Goal: Task Accomplishment & Management: Use online tool/utility

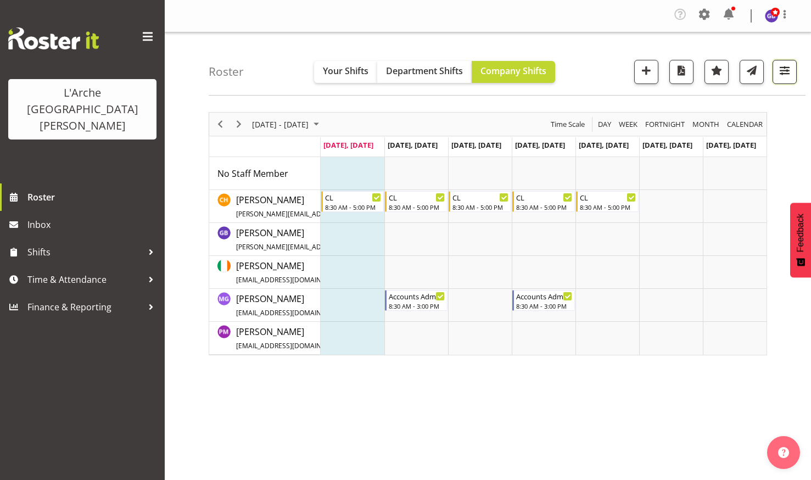
click at [785, 66] on span "button" at bounding box center [784, 70] width 14 height 14
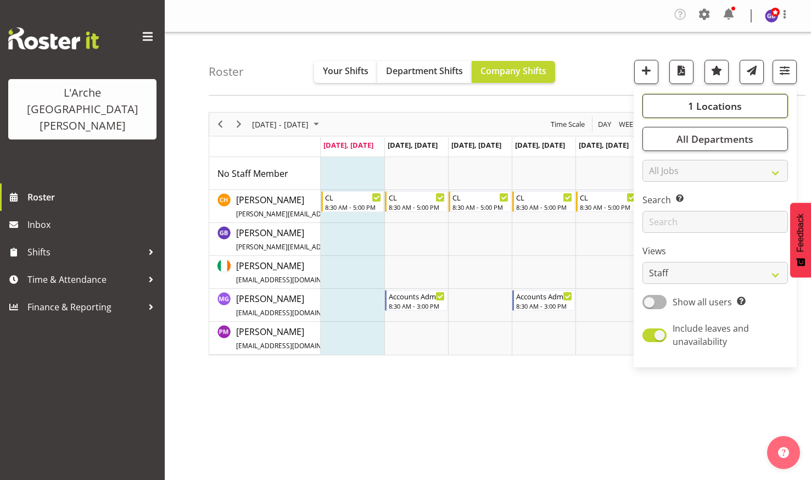
click at [698, 100] on span "1 Locations" at bounding box center [715, 105] width 54 height 13
click at [656, 199] on span at bounding box center [655, 199] width 9 height 9
click at [656, 199] on input "5" at bounding box center [654, 199] width 7 height 7
checkbox input "true"
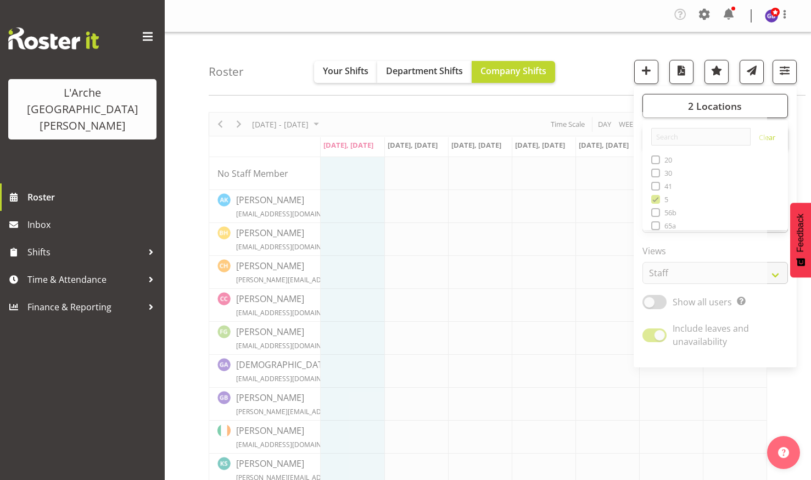
click at [604, 46] on div "Roster Your Shifts Department Shifts Company Shifts 2 Locations Clear 20 30 41 …" at bounding box center [507, 63] width 597 height 63
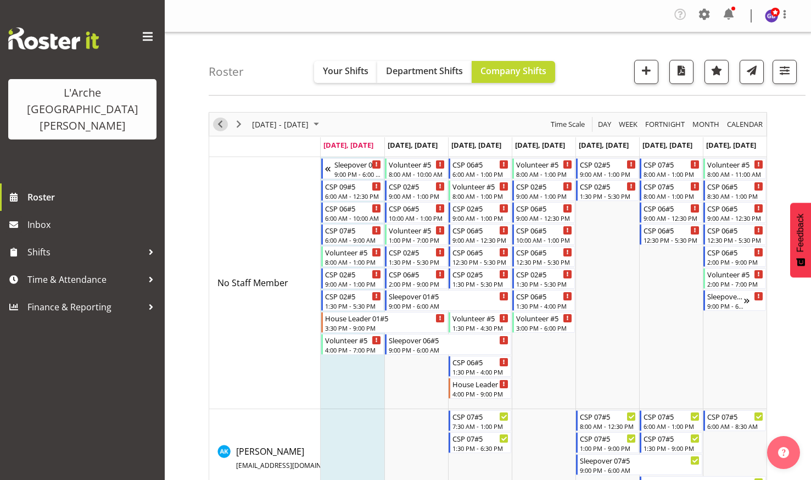
click at [219, 121] on span "Previous" at bounding box center [220, 124] width 13 height 14
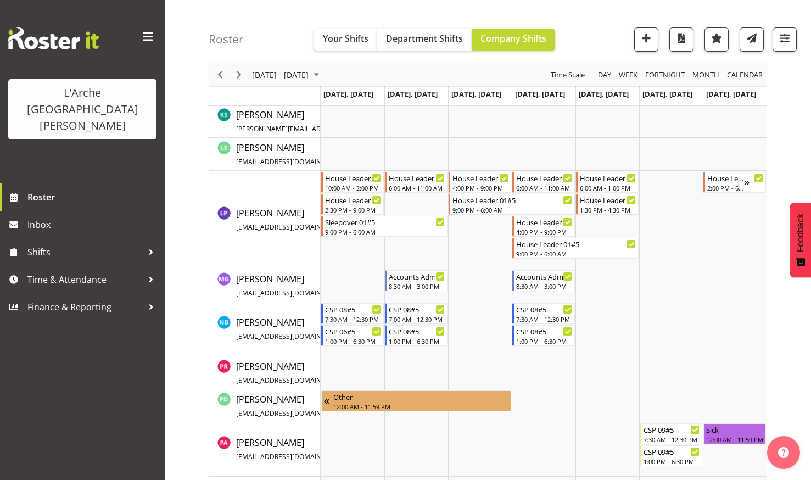
scroll to position [699, 0]
click at [727, 177] on div "House Leader 01#5" at bounding box center [725, 176] width 37 height 11
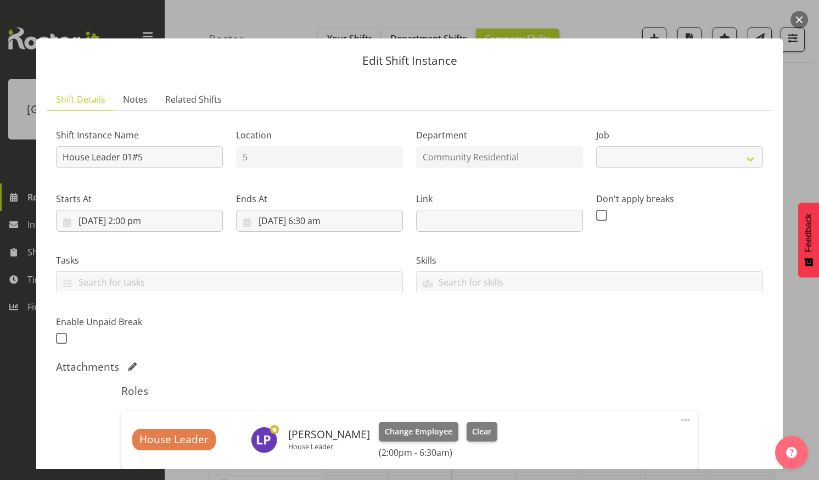
select select "1"
click at [801, 16] on button "button" at bounding box center [800, 20] width 18 height 18
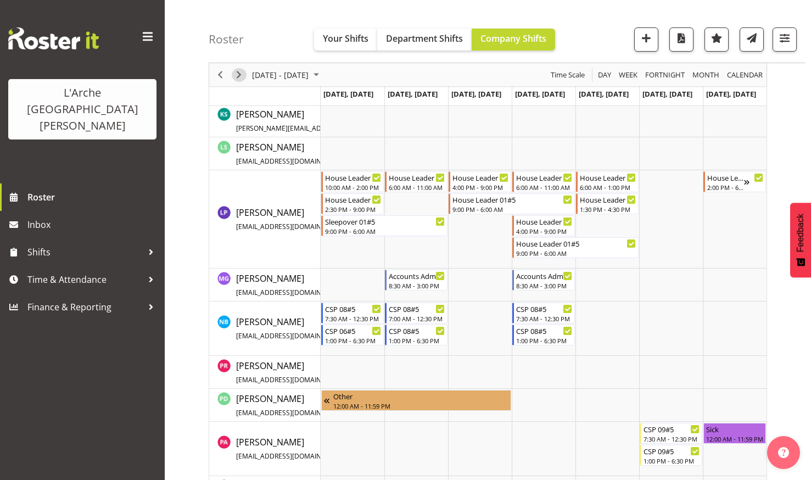
click at [238, 72] on span "Next" at bounding box center [238, 75] width 13 height 14
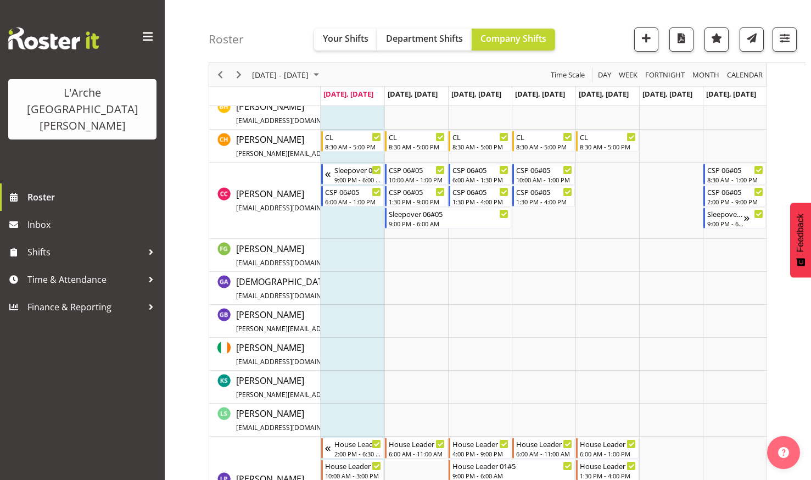
scroll to position [738, 0]
